Goal: Find specific page/section: Find specific page/section

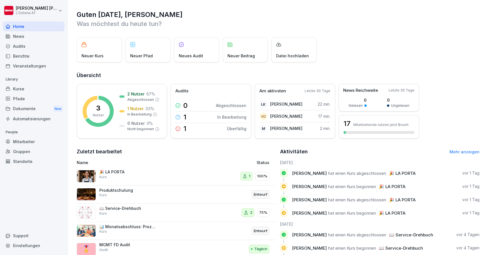
click at [26, 108] on div "Dokumente New" at bounding box center [34, 109] width 62 height 10
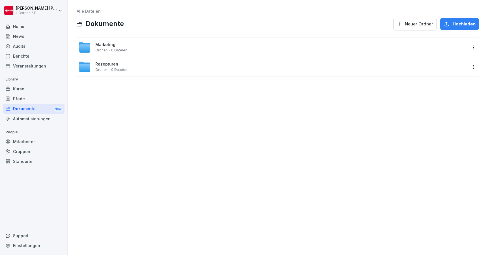
click at [111, 62] on span "Rezepturen" at bounding box center [106, 64] width 23 height 5
click at [107, 103] on span "Speisen" at bounding box center [103, 103] width 16 height 5
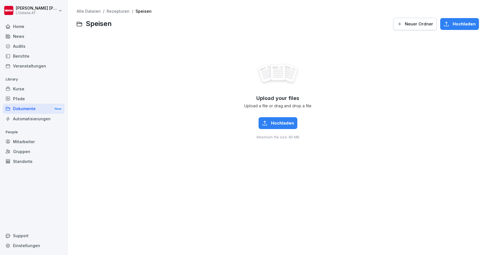
click at [115, 13] on link "Rezepturen" at bounding box center [118, 11] width 23 height 5
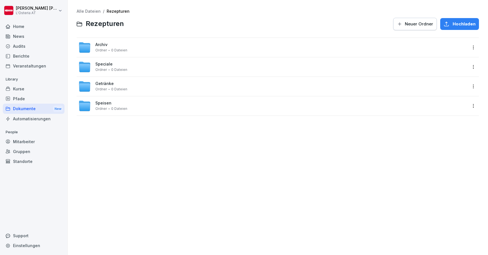
click at [107, 83] on span "Getränke" at bounding box center [104, 83] width 18 height 5
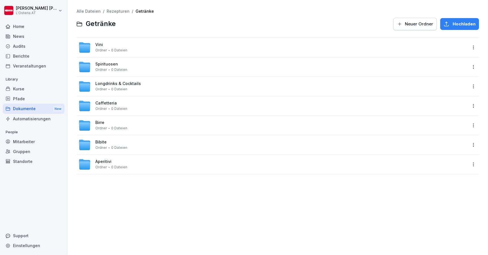
click at [107, 64] on span "Spirituosen" at bounding box center [106, 64] width 23 height 5
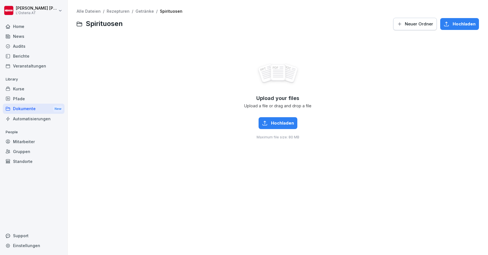
click at [138, 10] on link "Getränke" at bounding box center [144, 11] width 18 height 5
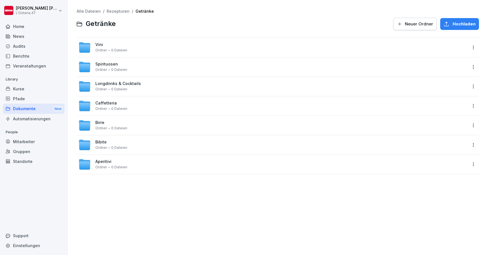
click at [116, 11] on link "Rezepturen" at bounding box center [118, 11] width 23 height 5
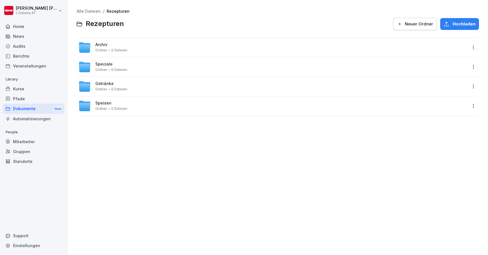
click at [31, 91] on div "Kurse" at bounding box center [34, 89] width 62 height 10
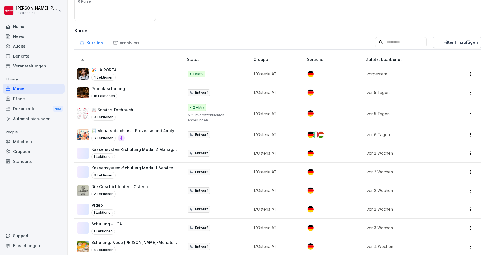
scroll to position [67, 0]
click at [252, 21] on div "Sammlung erstellen Organisiere Kurse in Sammlungen Mit KI erstellen Eigene Doku…" at bounding box center [278, 149] width 420 height 390
